Goal: Task Accomplishment & Management: Manage account settings

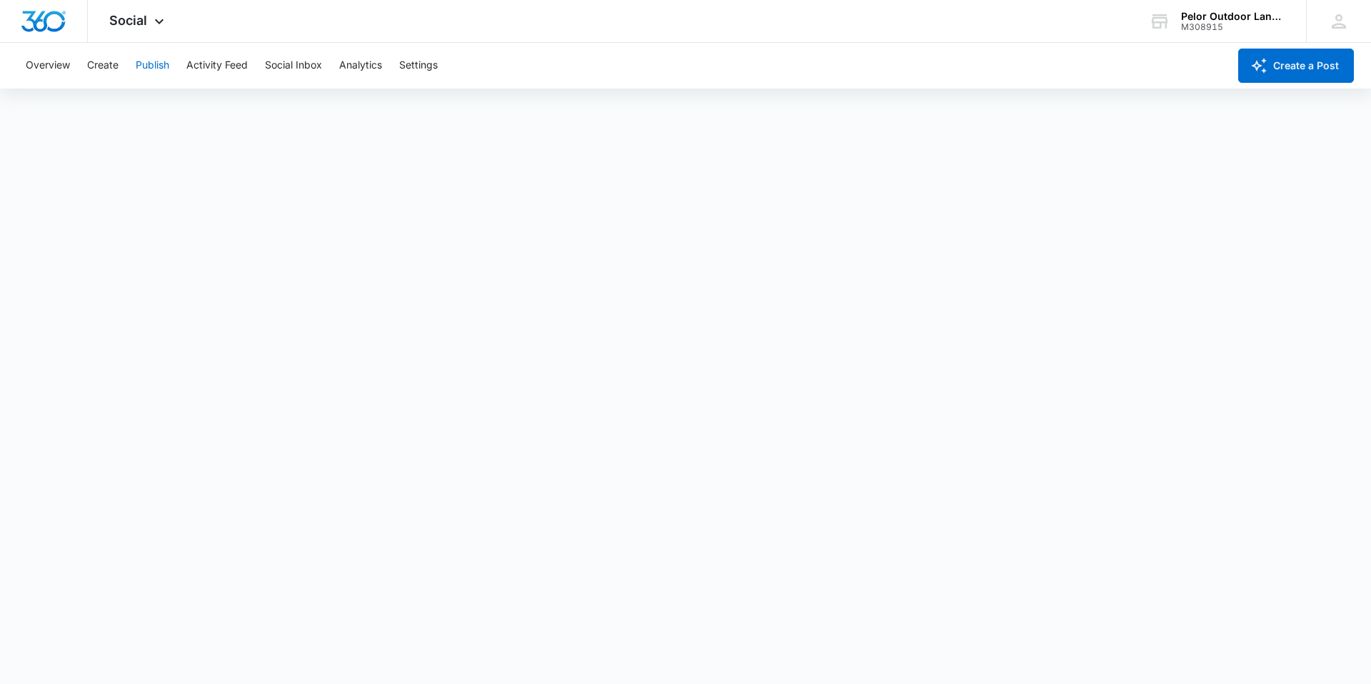
click at [155, 62] on button "Publish" at bounding box center [153, 66] width 34 height 46
click at [152, 26] on icon at bounding box center [159, 24] width 17 height 17
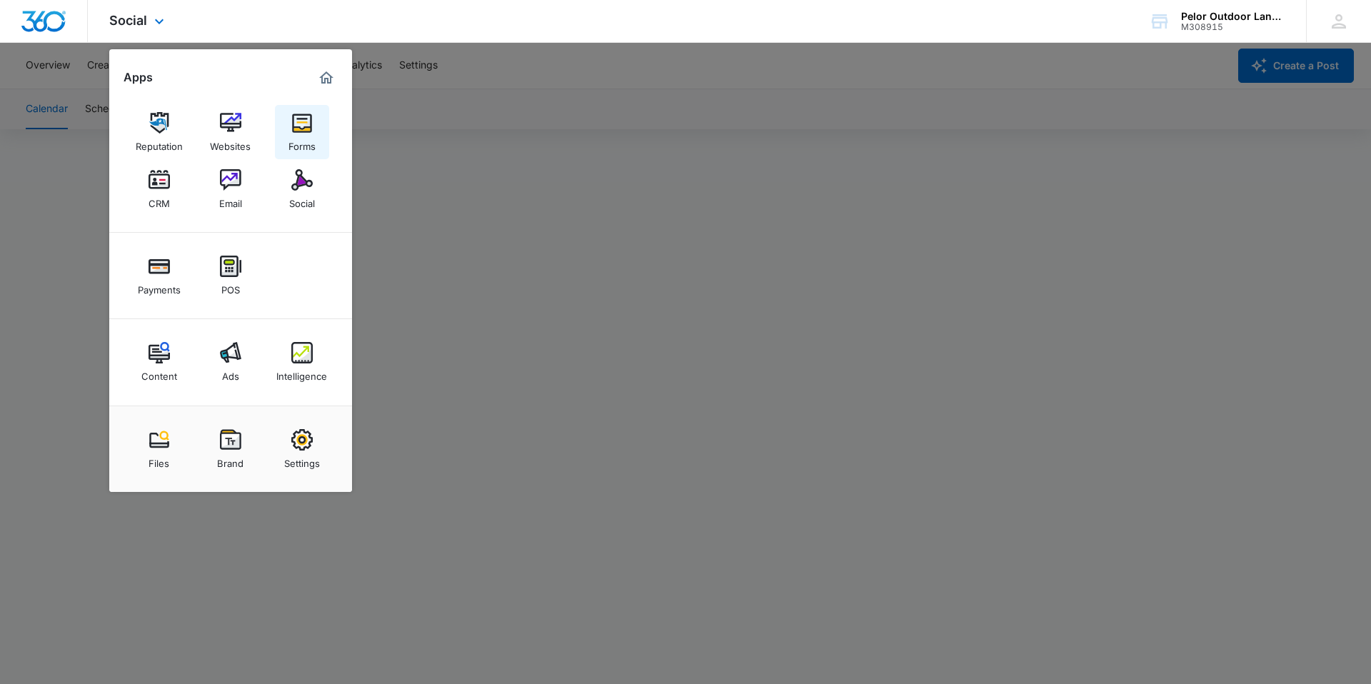
click at [286, 140] on link "Forms" at bounding box center [302, 132] width 54 height 54
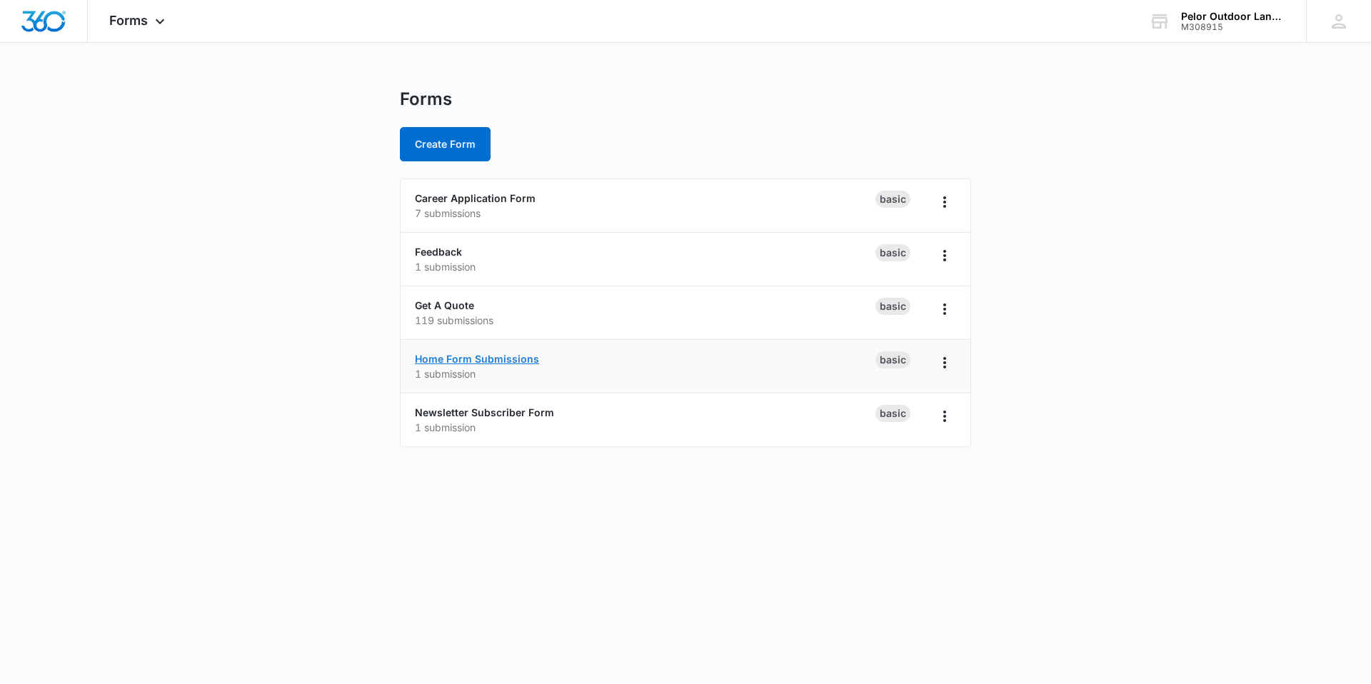
click at [455, 358] on link "Home Form Submissions" at bounding box center [477, 359] width 124 height 12
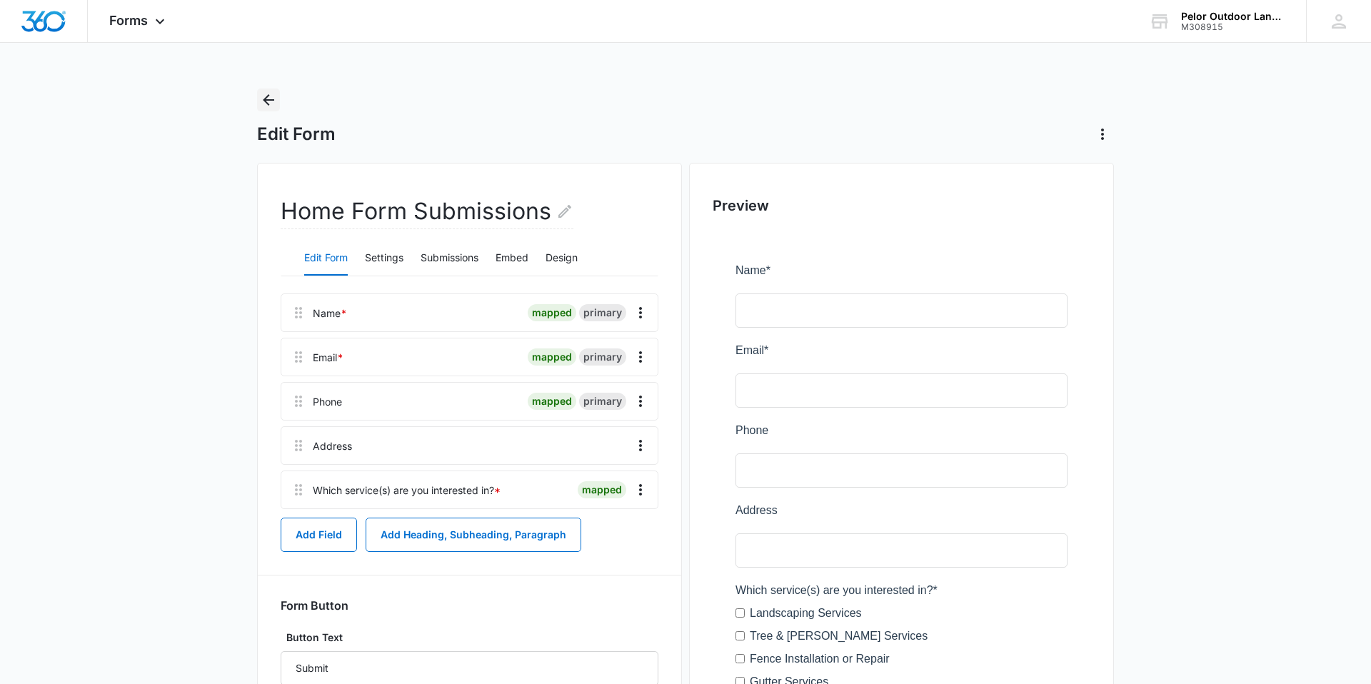
click at [269, 98] on icon "Back" at bounding box center [268, 99] width 17 height 17
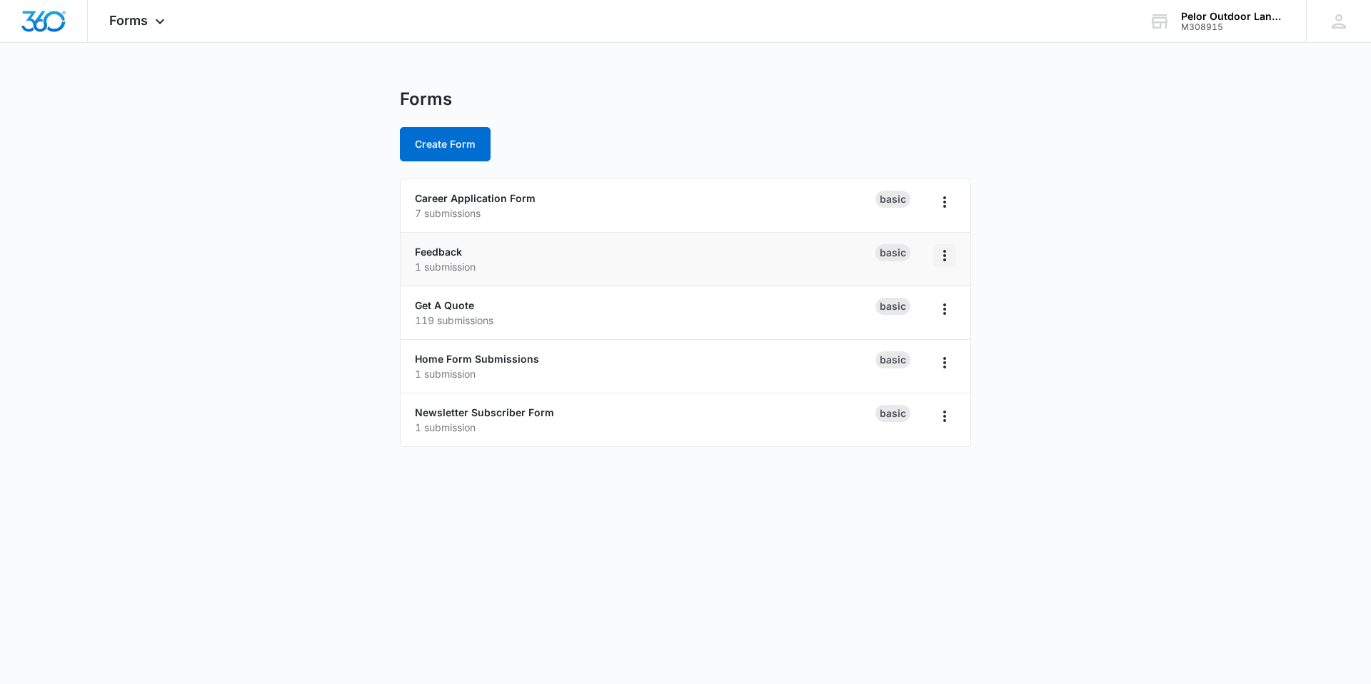
click at [946, 253] on icon "Overflow Menu" at bounding box center [944, 255] width 17 height 17
click at [143, 22] on span "Forms" at bounding box center [128, 20] width 39 height 15
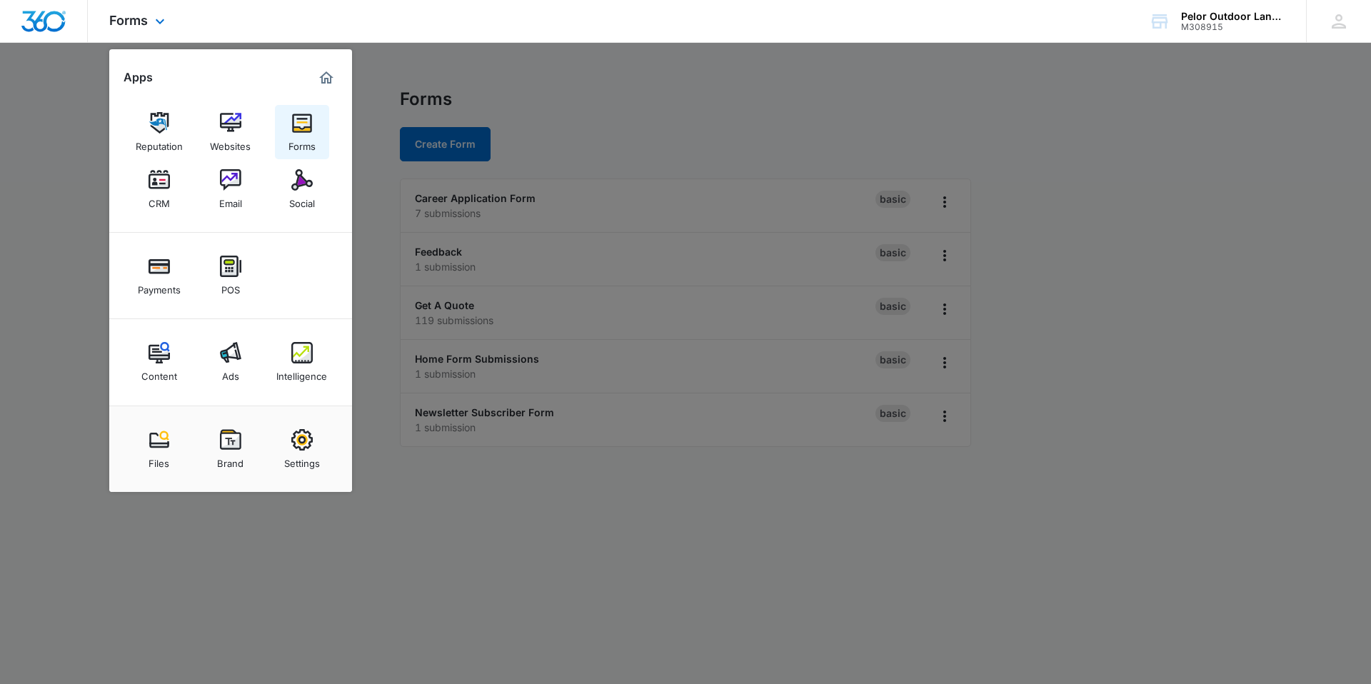
click at [301, 124] on img at bounding box center [301, 122] width 21 height 21
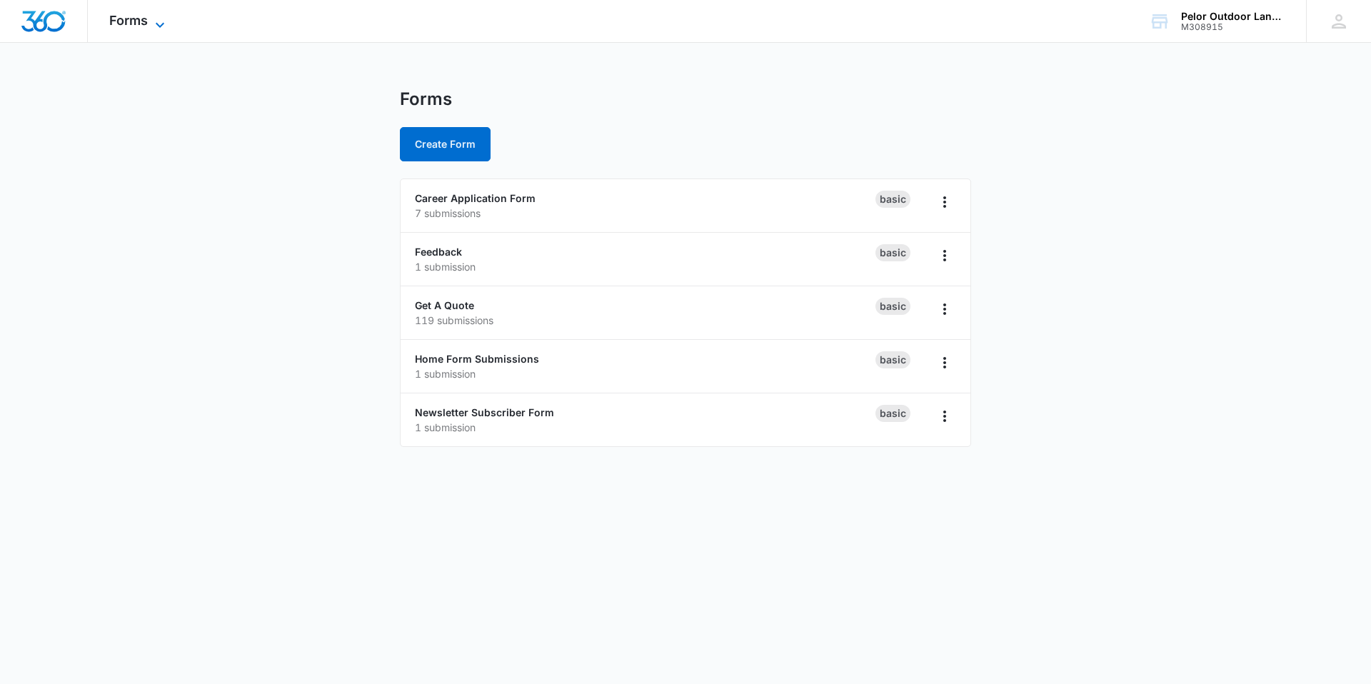
click at [144, 19] on span "Forms" at bounding box center [128, 20] width 39 height 15
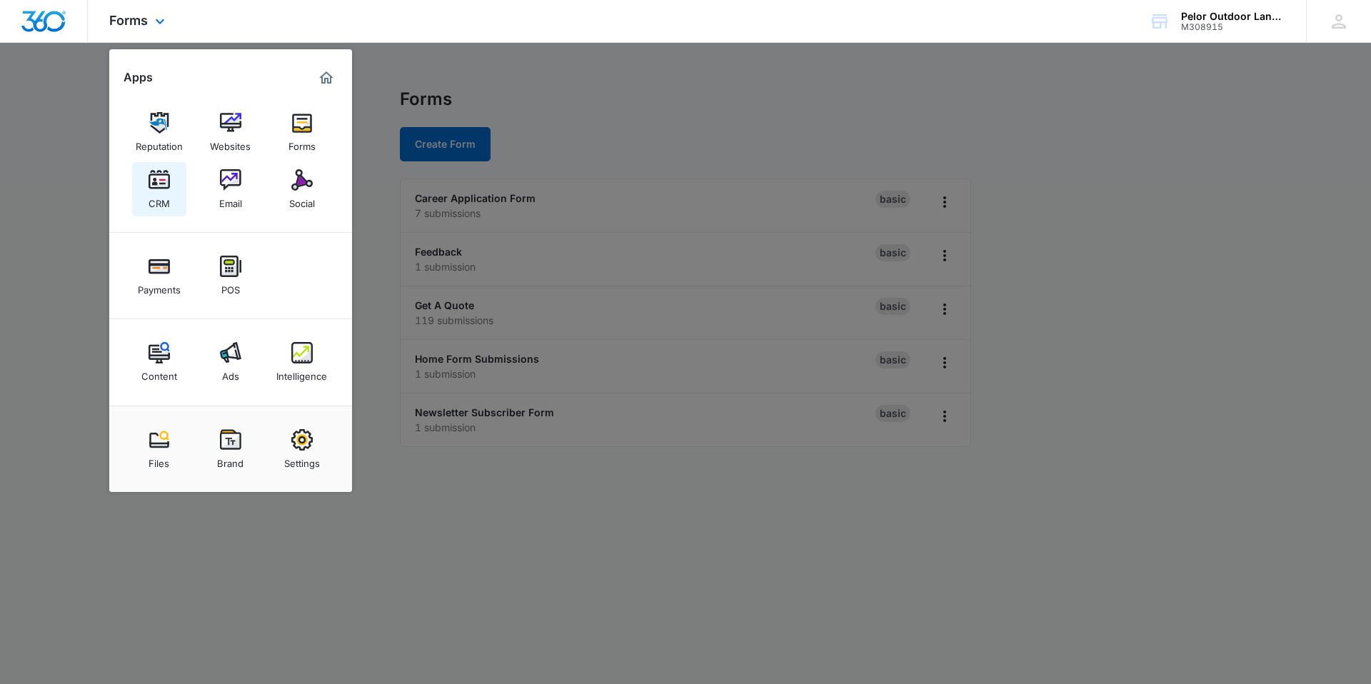
click at [162, 206] on div "CRM" at bounding box center [159, 200] width 21 height 19
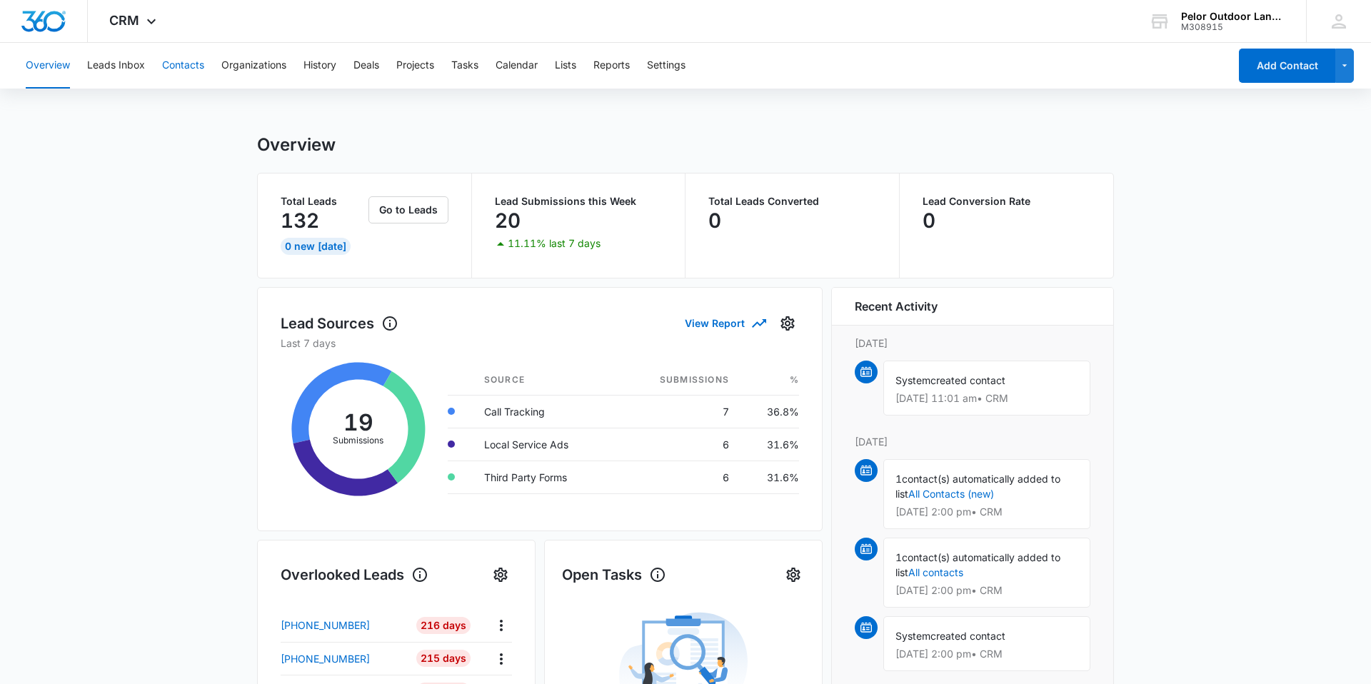
click at [175, 62] on button "Contacts" at bounding box center [183, 66] width 42 height 46
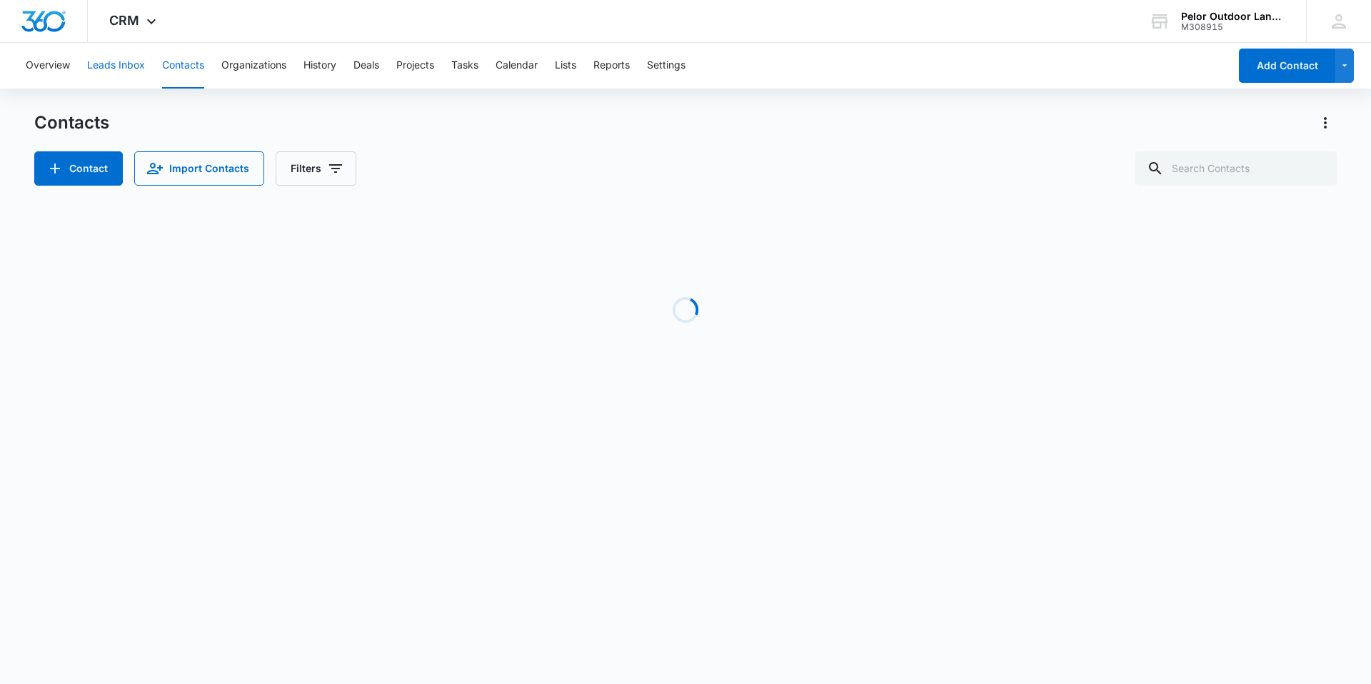
click at [115, 62] on button "Leads Inbox" at bounding box center [116, 66] width 58 height 46
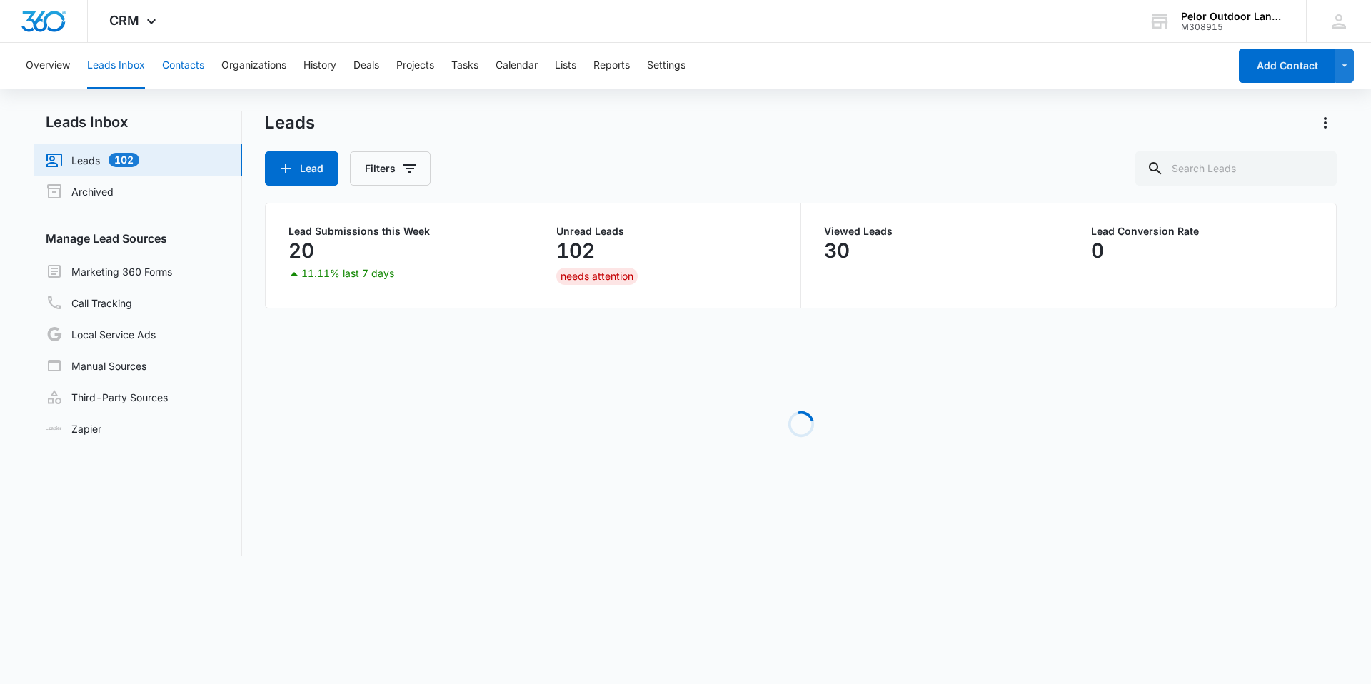
click at [189, 75] on button "Contacts" at bounding box center [183, 66] width 42 height 46
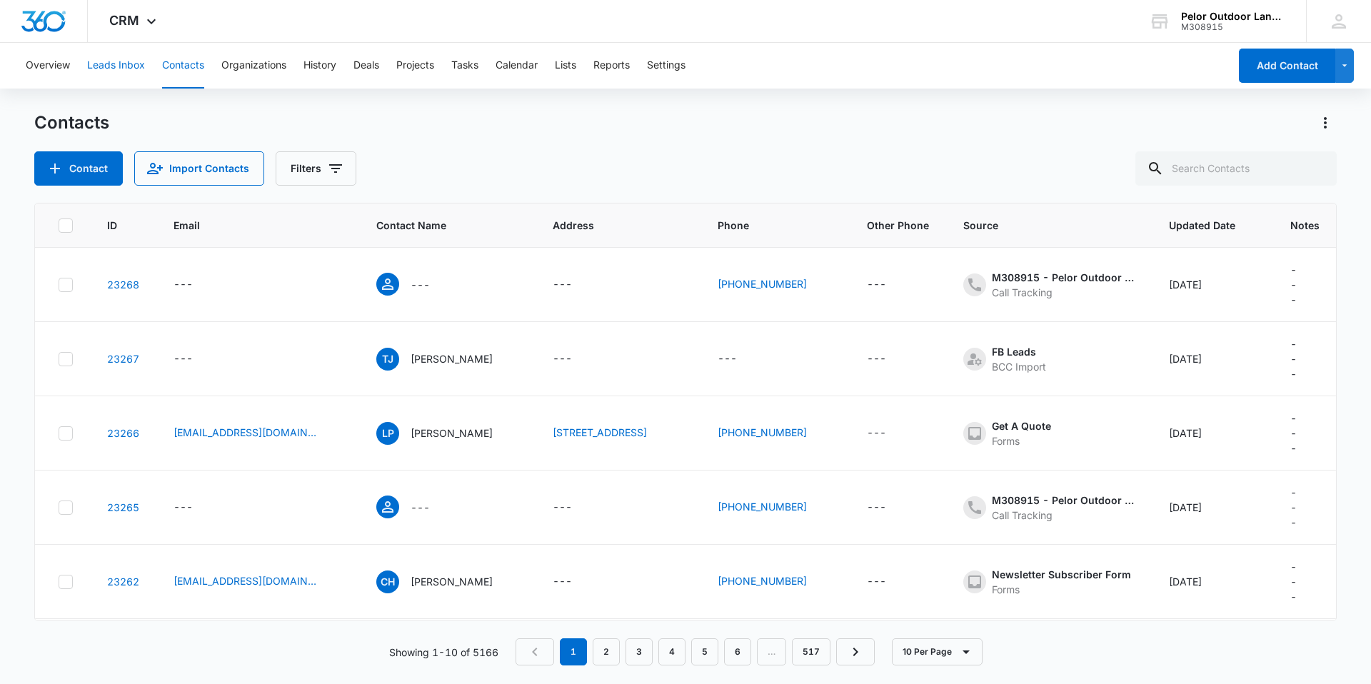
click at [131, 66] on button "Leads Inbox" at bounding box center [116, 66] width 58 height 46
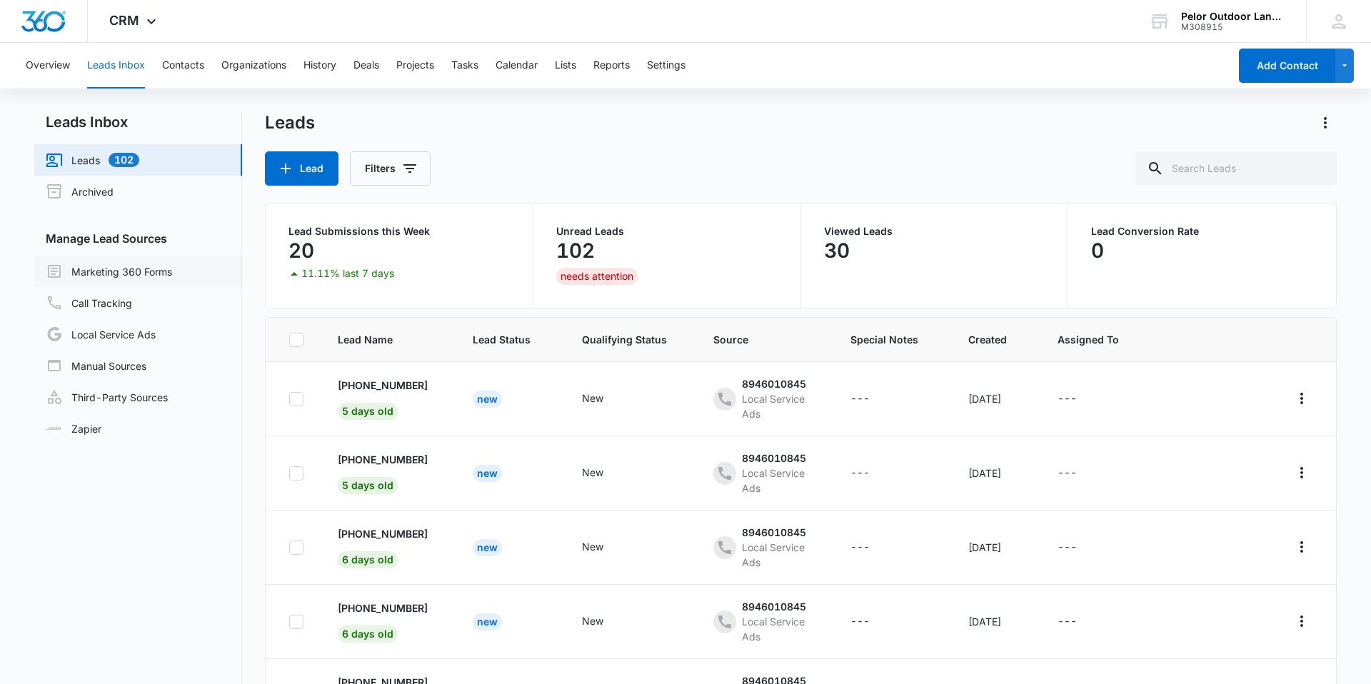
click at [115, 274] on link "Marketing 360 Forms" at bounding box center [109, 271] width 126 height 17
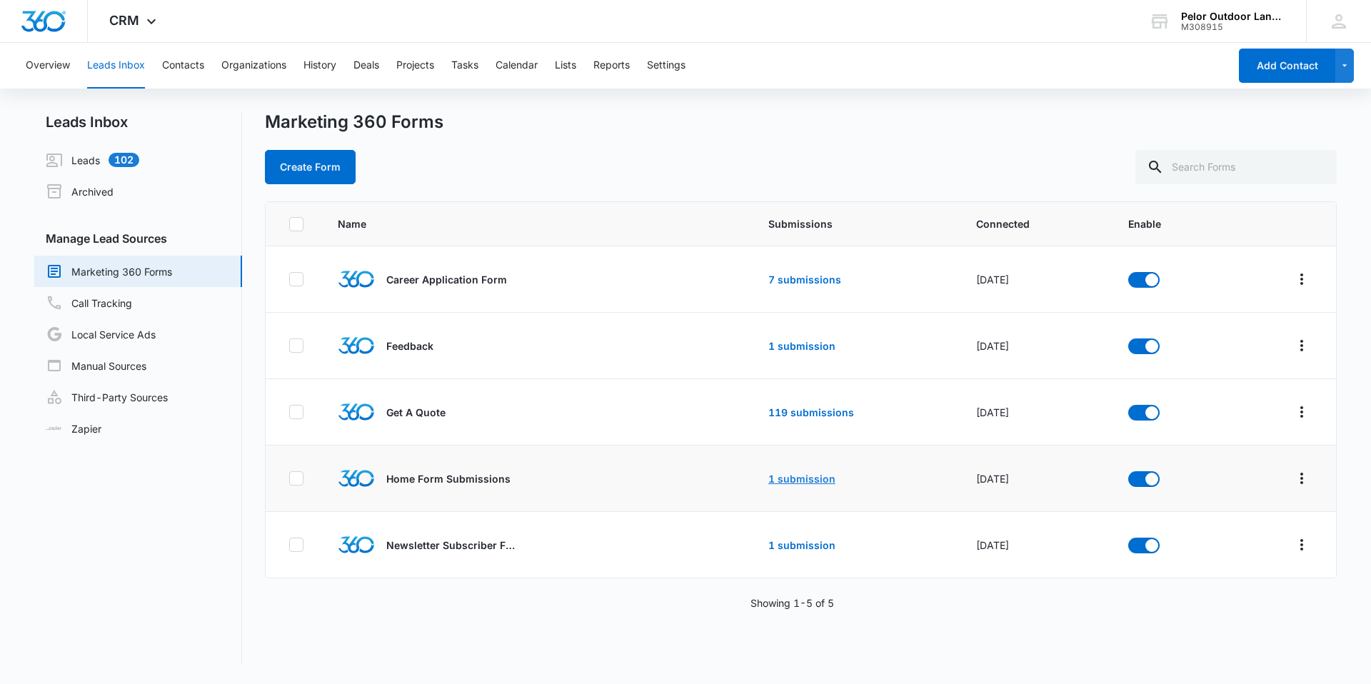
click at [776, 476] on link "1 submission" at bounding box center [801, 479] width 67 height 12
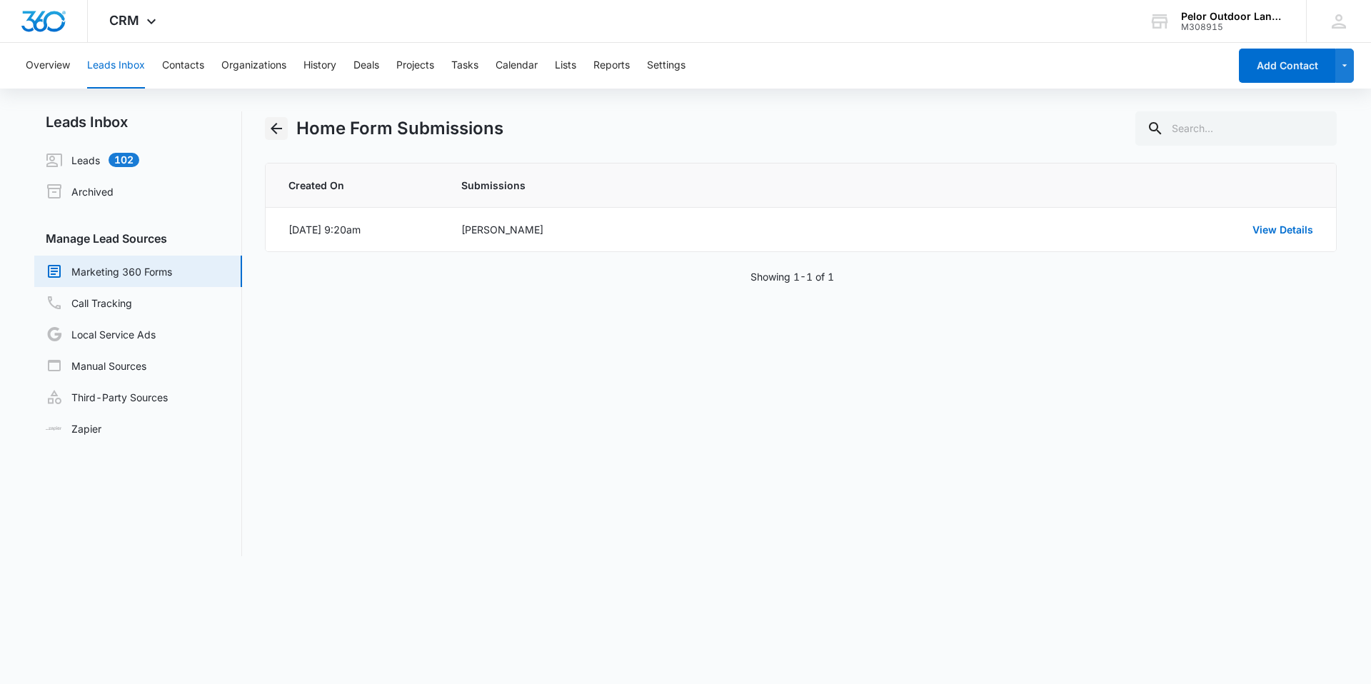
click at [276, 129] on icon "Back" at bounding box center [276, 128] width 17 height 17
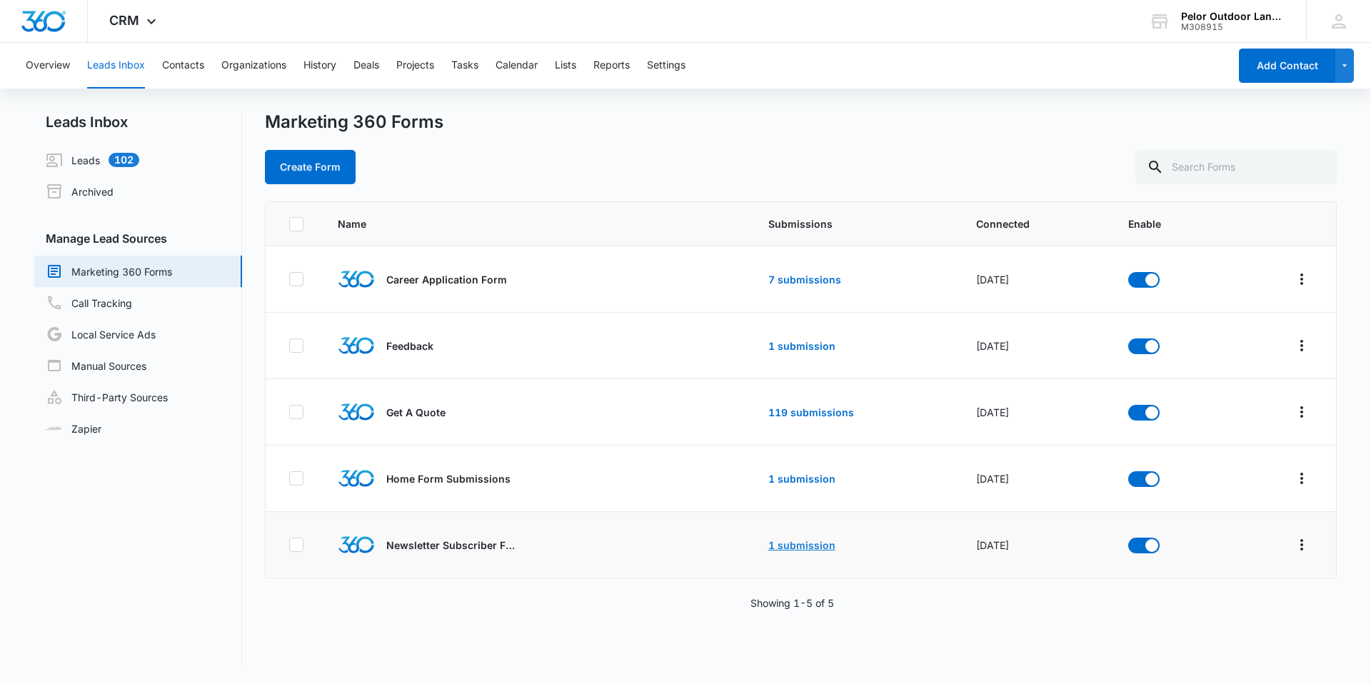
click at [788, 544] on link "1 submission" at bounding box center [801, 545] width 67 height 12
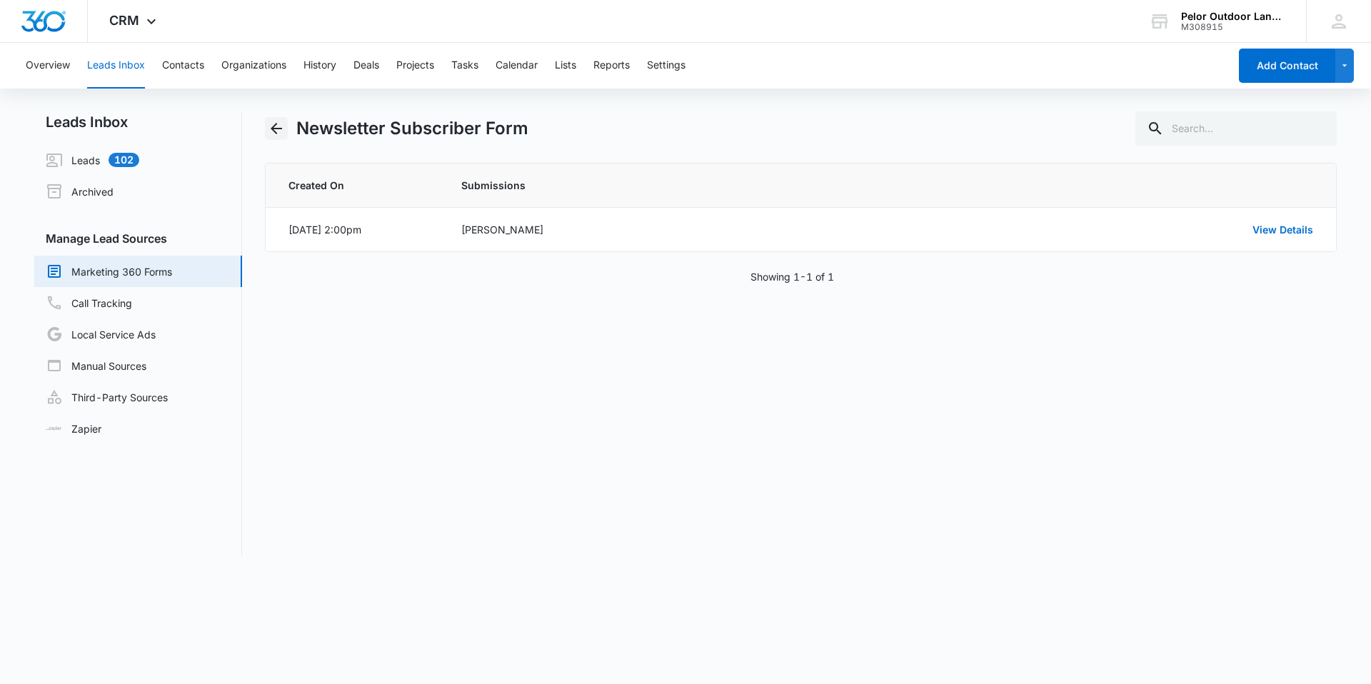
click at [280, 130] on icon "Back" at bounding box center [276, 128] width 17 height 17
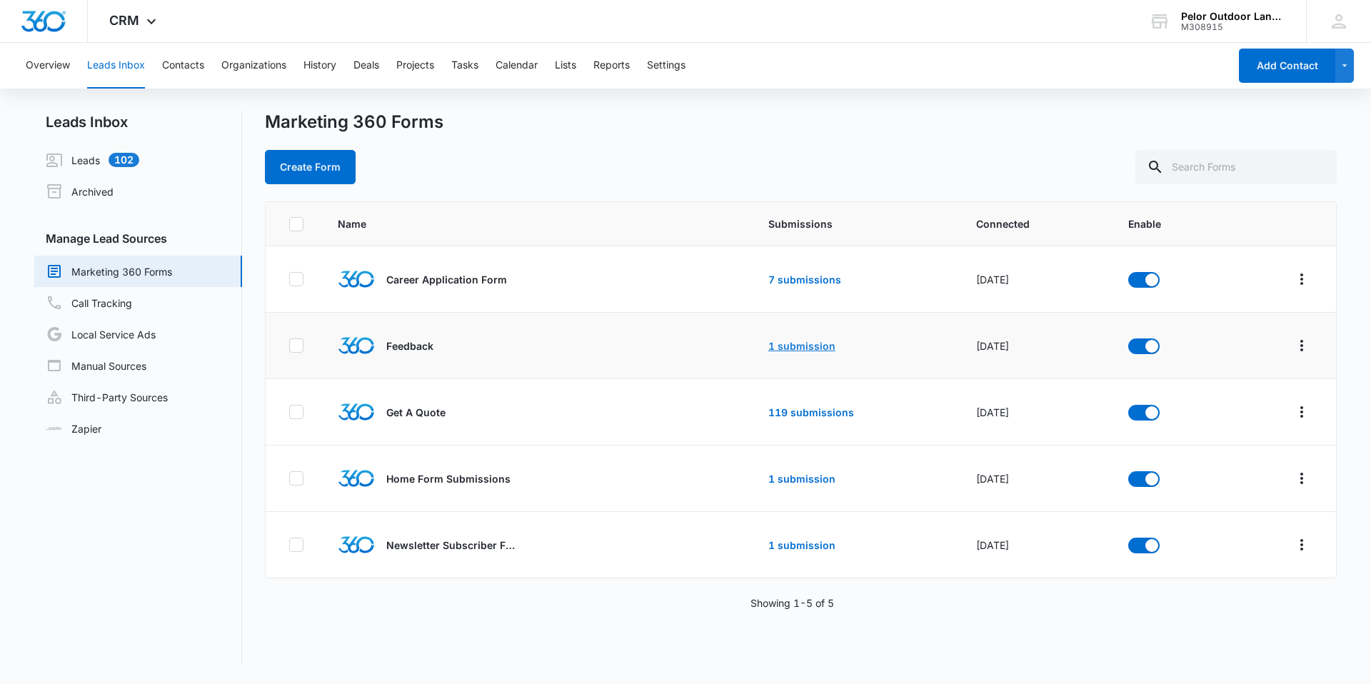
click at [783, 340] on link "1 submission" at bounding box center [801, 346] width 67 height 12
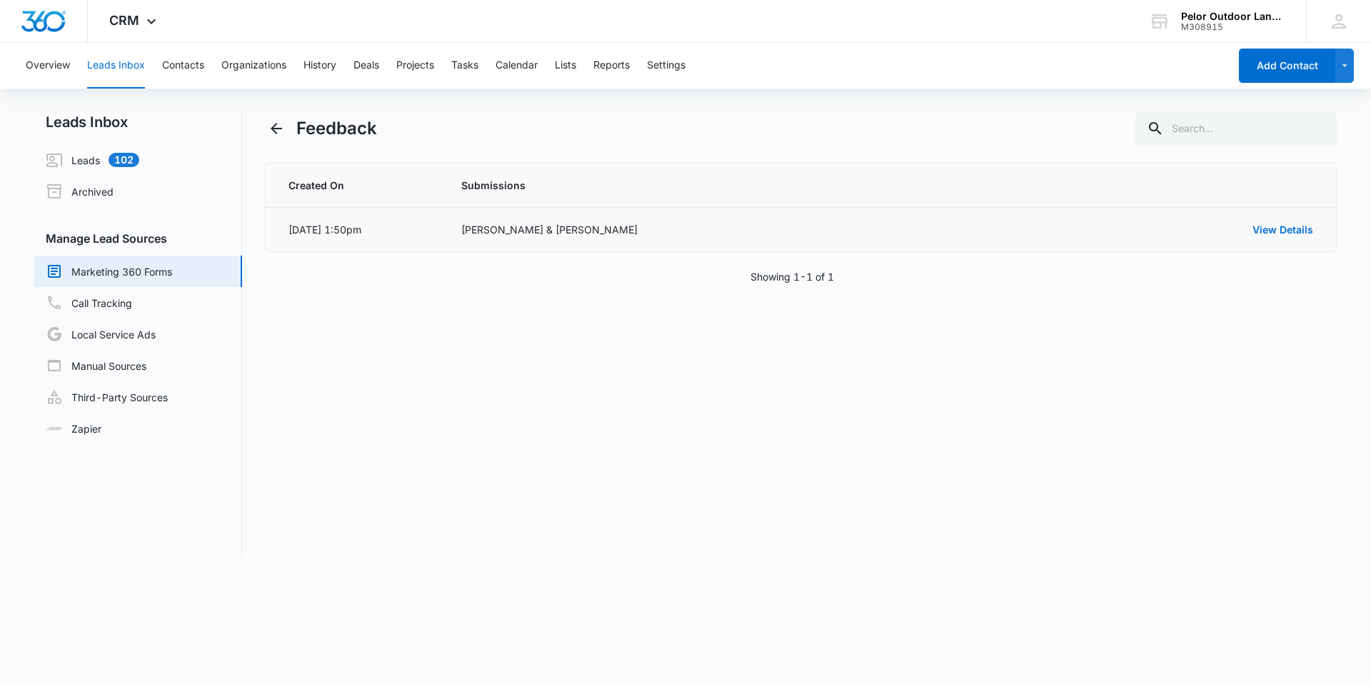
click at [1267, 222] on div "View Details" at bounding box center [1189, 229] width 248 height 15
click at [1273, 234] on link "View Details" at bounding box center [1282, 229] width 61 height 12
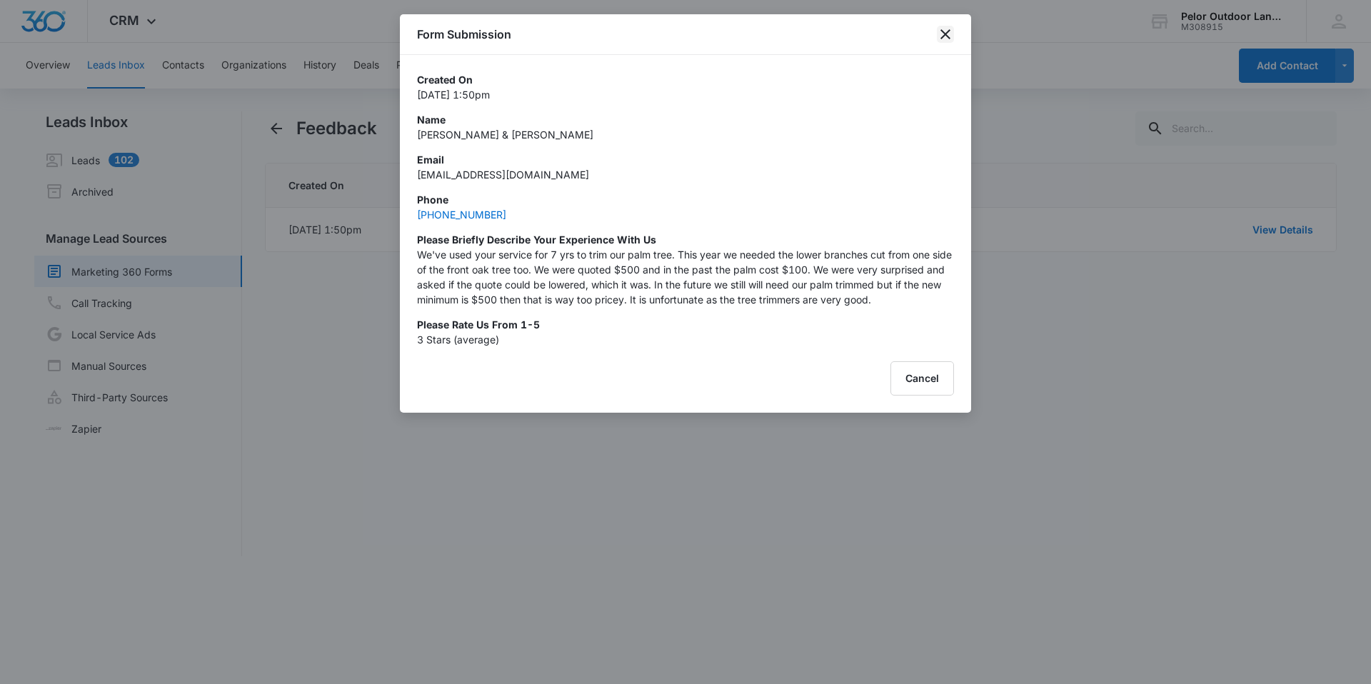
click at [948, 30] on icon "close" at bounding box center [945, 34] width 10 height 10
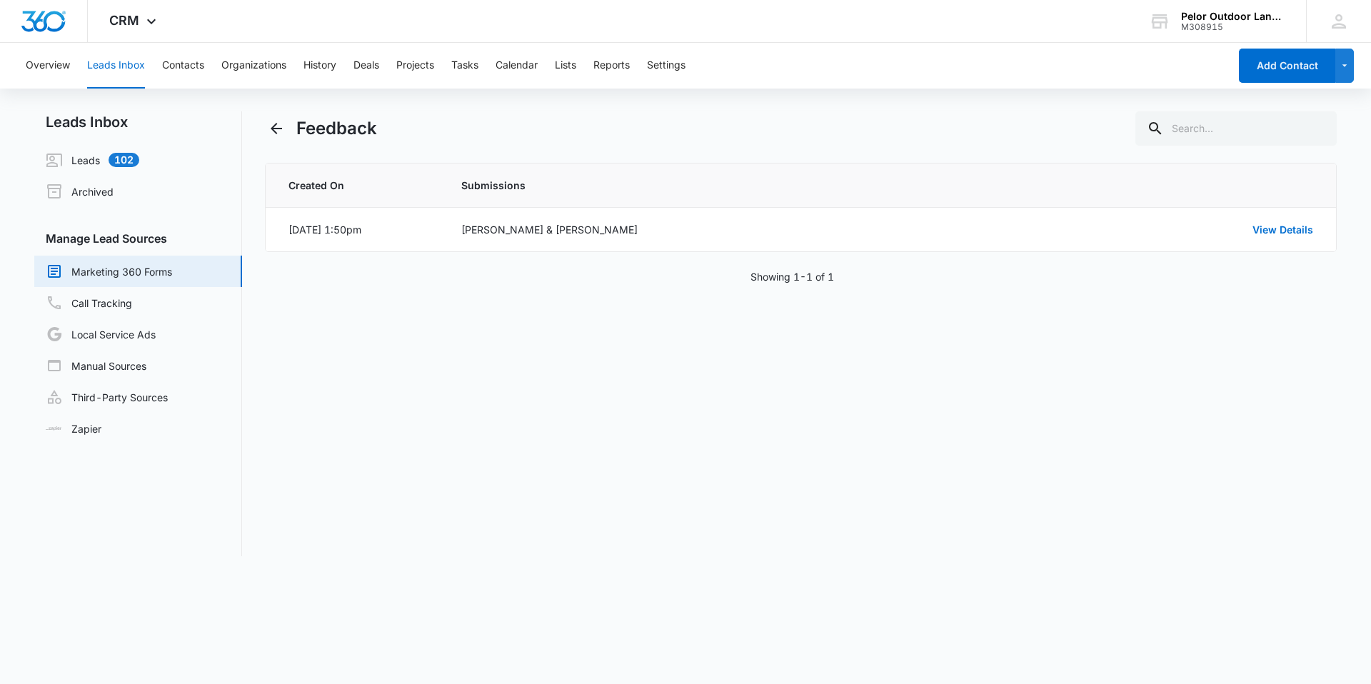
click at [112, 278] on link "Marketing 360 Forms" at bounding box center [109, 271] width 126 height 17
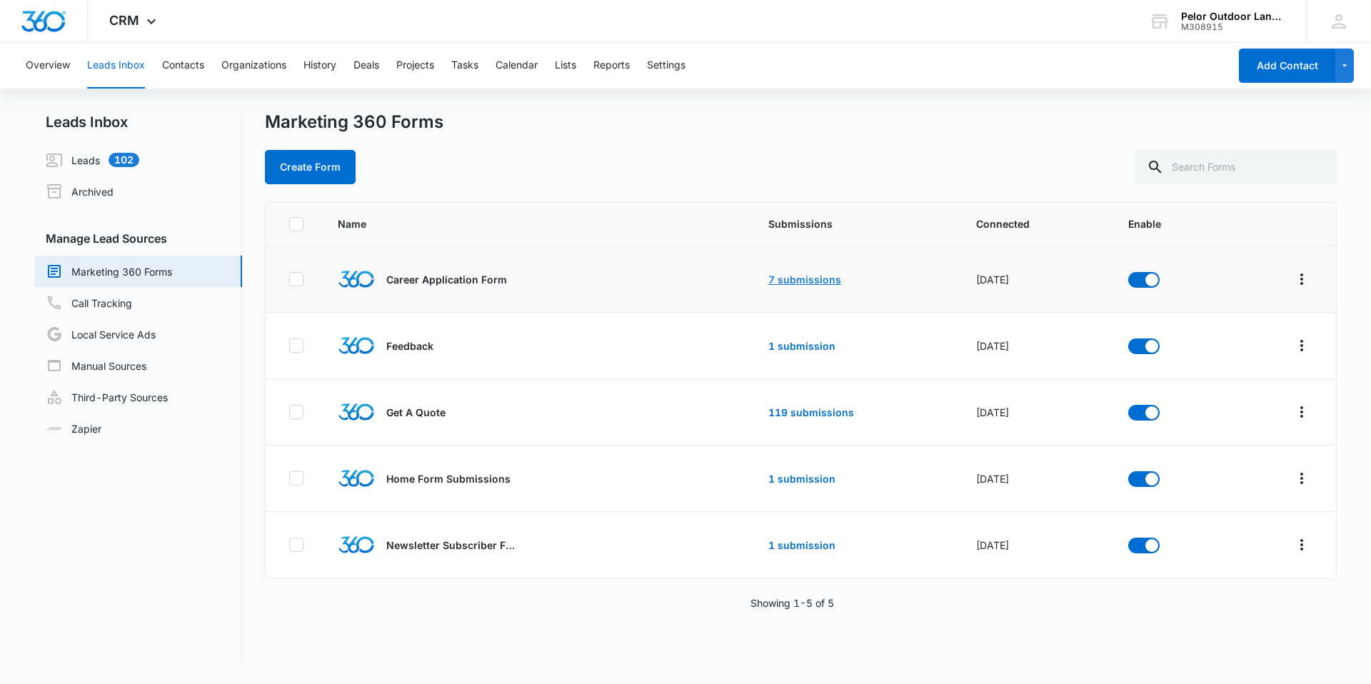
click at [782, 278] on link "7 submissions" at bounding box center [804, 279] width 73 height 12
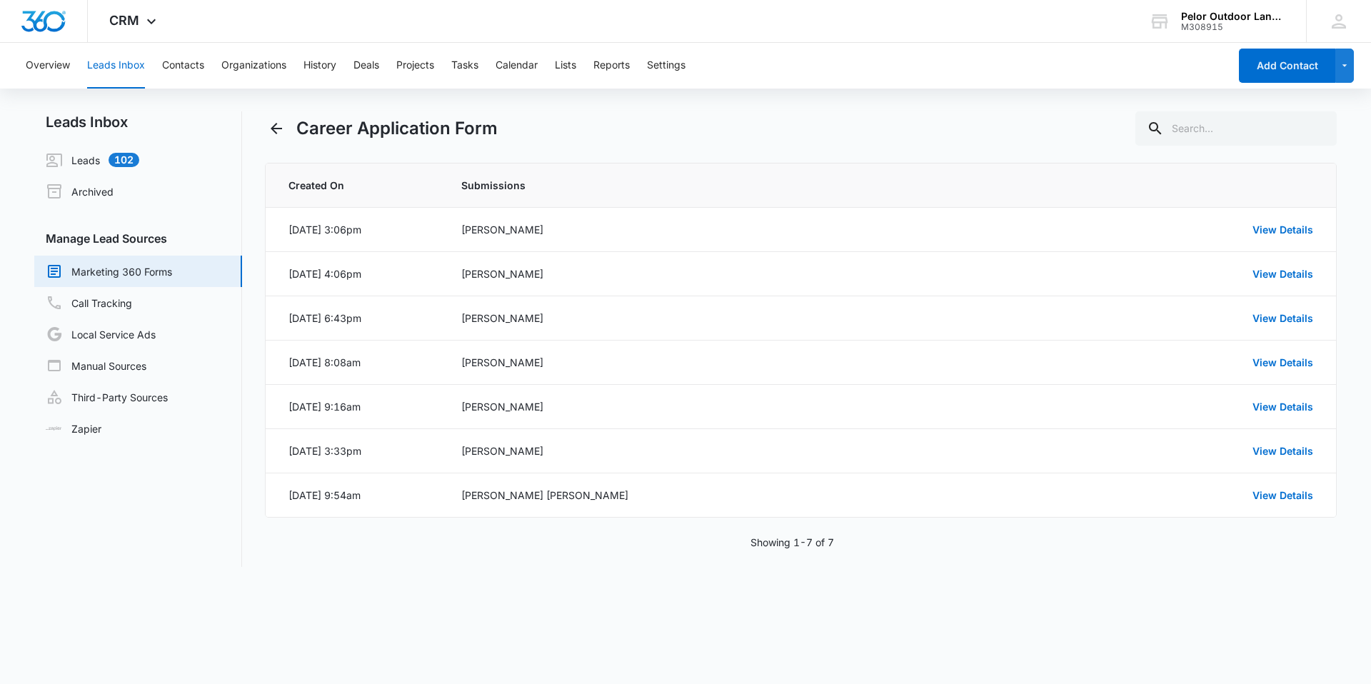
click at [89, 273] on link "Marketing 360 Forms" at bounding box center [109, 271] width 126 height 17
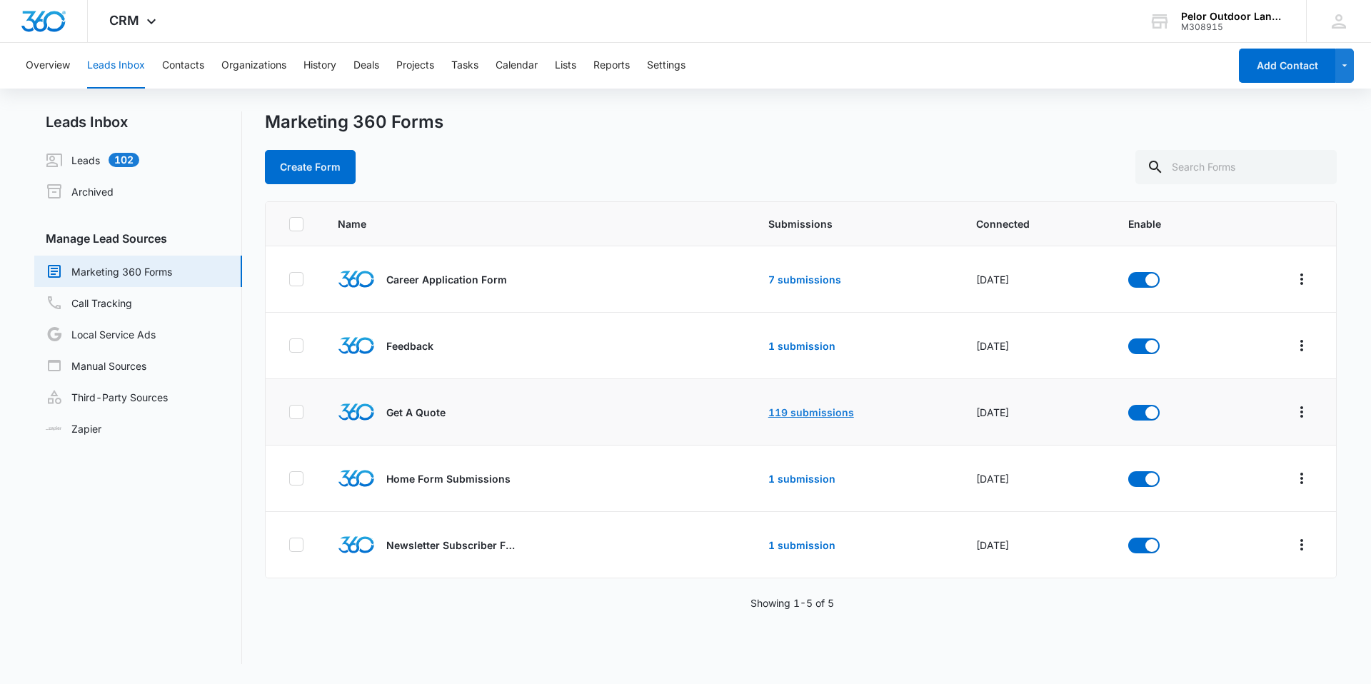
click at [794, 411] on link "119 submissions" at bounding box center [811, 412] width 86 height 12
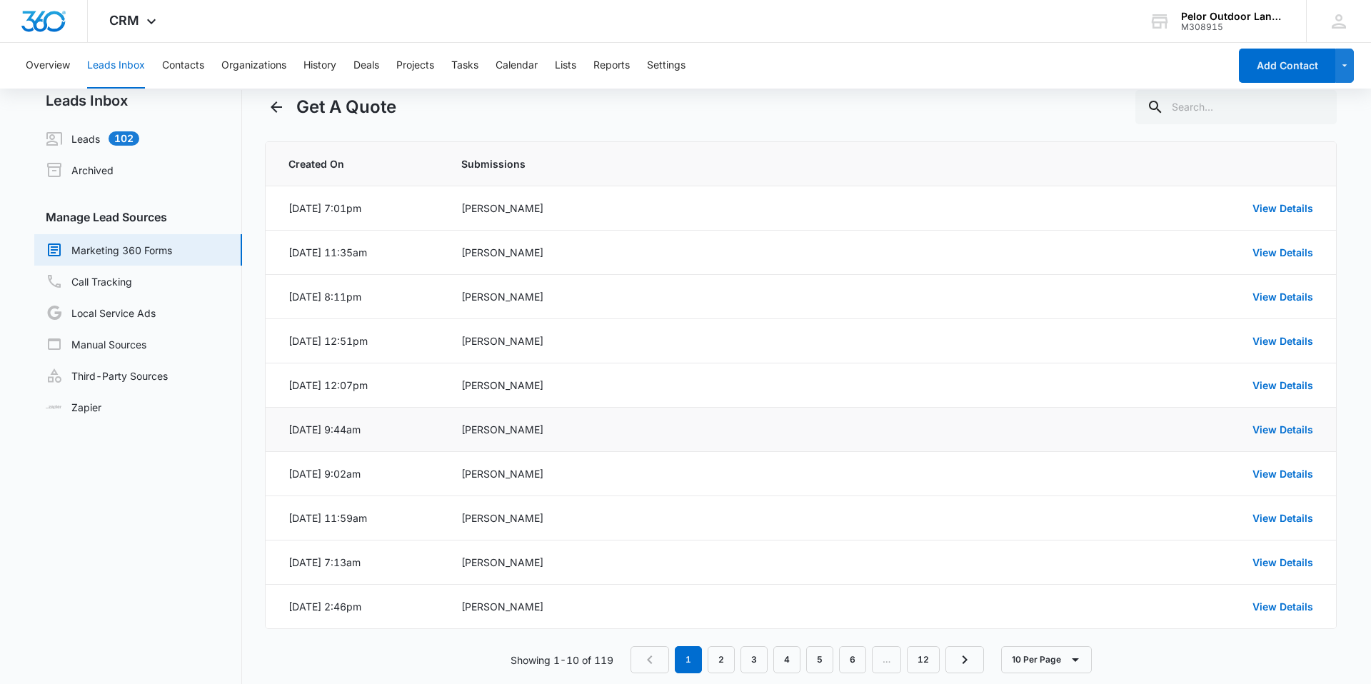
scroll to position [26, 0]
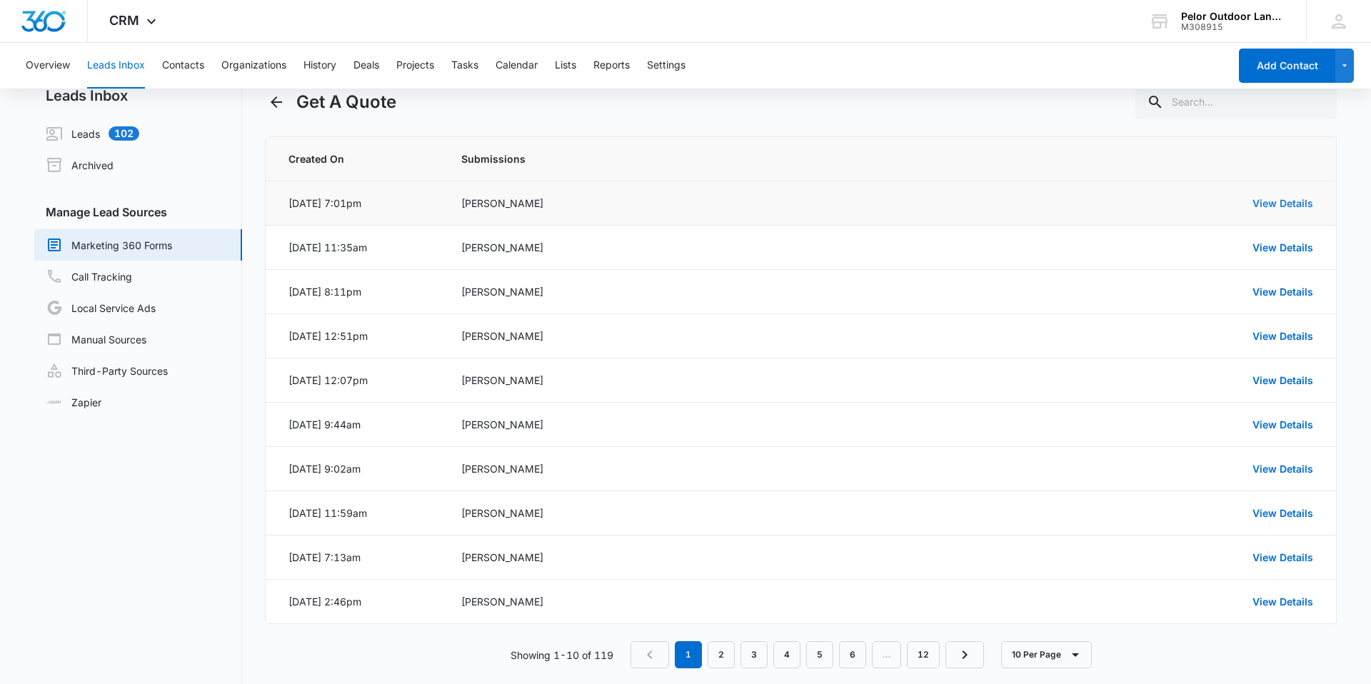
click at [1276, 203] on link "View Details" at bounding box center [1282, 203] width 61 height 12
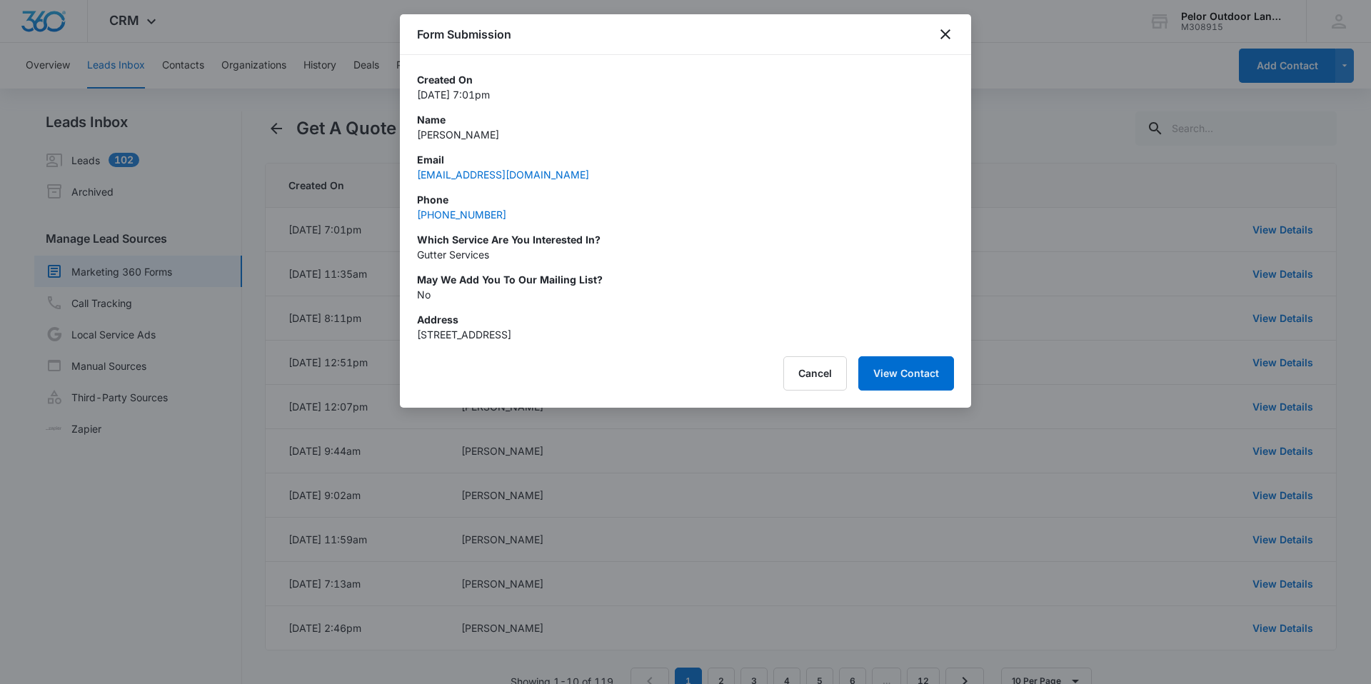
scroll to position [1, 0]
